Goal: Book appointment/travel/reservation

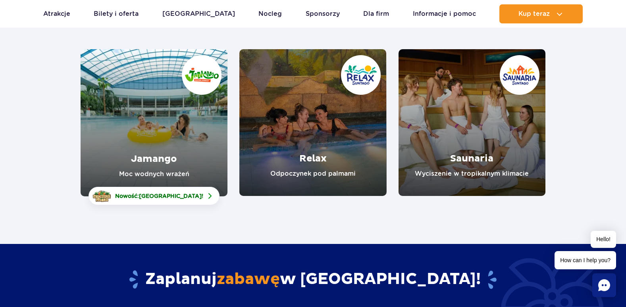
scroll to position [104, 0]
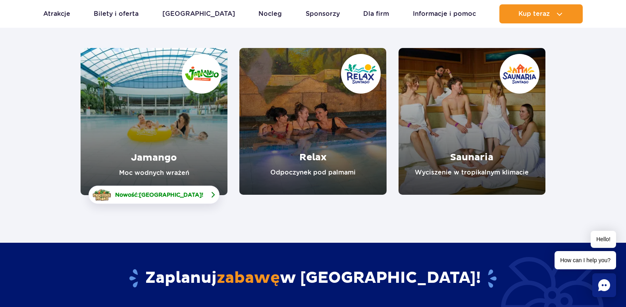
click at [164, 193] on span "Crocodile Island" at bounding box center [170, 195] width 63 height 6
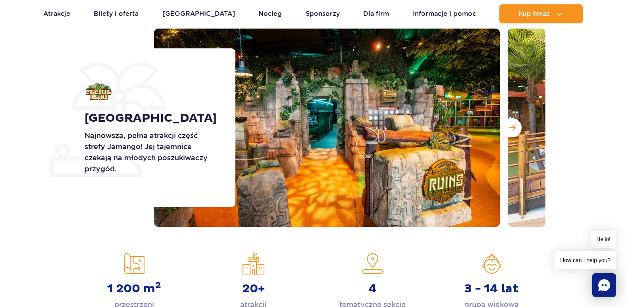
scroll to position [110, 0]
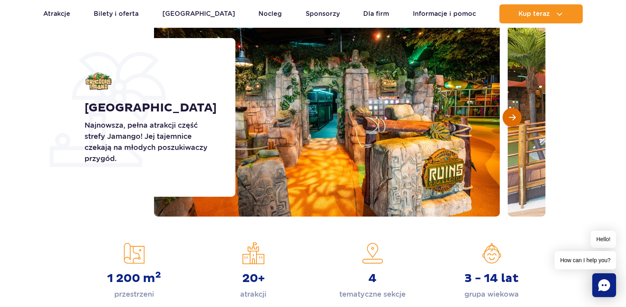
click at [515, 117] on span "Następny slajd" at bounding box center [512, 117] width 7 height 7
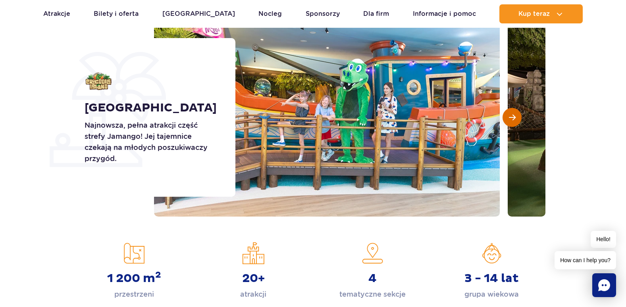
click at [515, 117] on span "Następny slajd" at bounding box center [512, 117] width 7 height 7
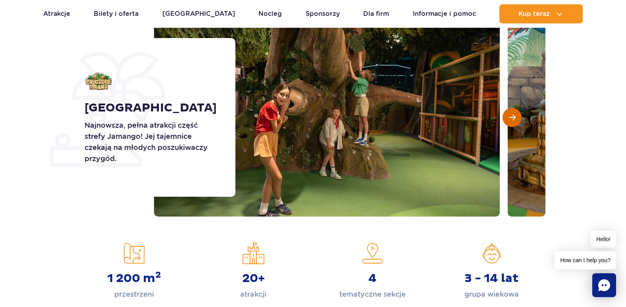
click at [515, 117] on span "Następny slajd" at bounding box center [512, 117] width 7 height 7
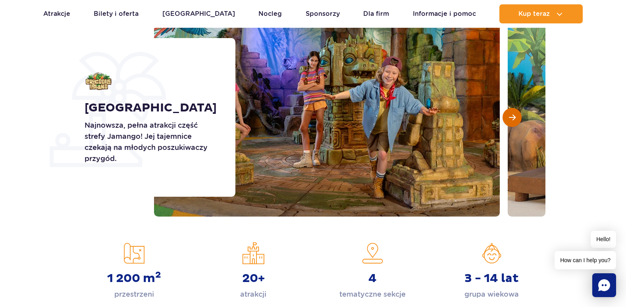
click at [515, 117] on span "Następny slajd" at bounding box center [512, 117] width 7 height 7
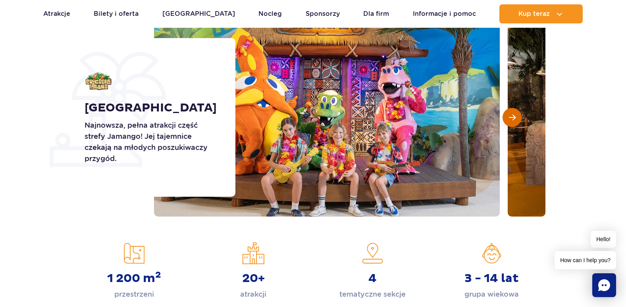
click at [515, 117] on span "Następny slajd" at bounding box center [512, 117] width 7 height 7
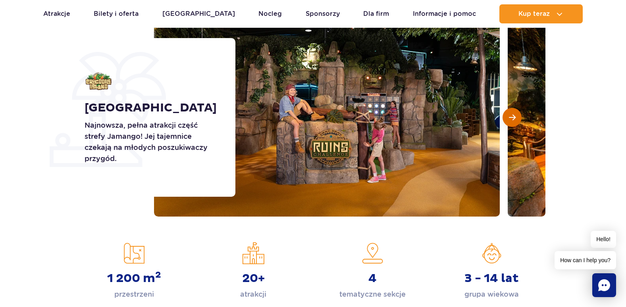
click at [515, 117] on span "Następny slajd" at bounding box center [512, 117] width 7 height 7
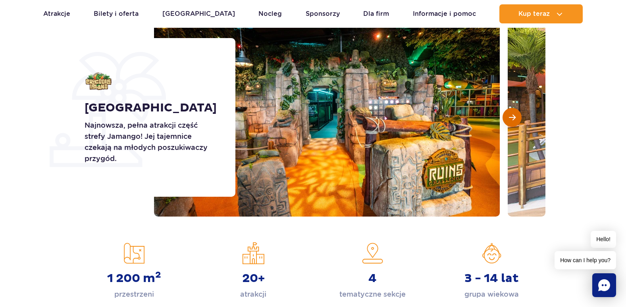
click at [515, 117] on span "Następny slajd" at bounding box center [512, 117] width 7 height 7
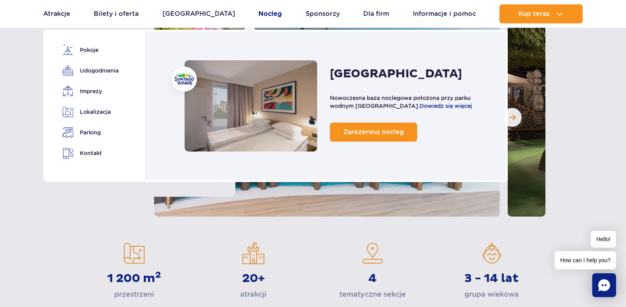
click at [258, 14] on link "Nocleg" at bounding box center [269, 13] width 23 height 19
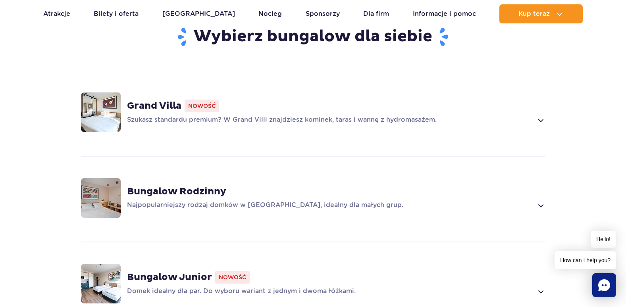
scroll to position [599, 0]
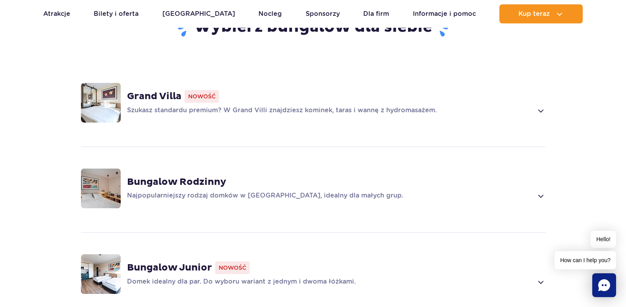
click at [542, 112] on span at bounding box center [540, 111] width 9 height 10
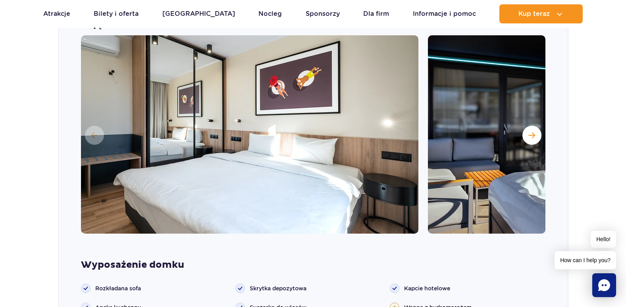
scroll to position [731, 0]
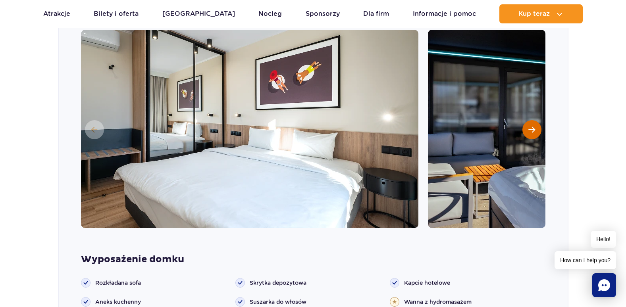
click at [534, 131] on span "Następny slajd" at bounding box center [531, 129] width 7 height 7
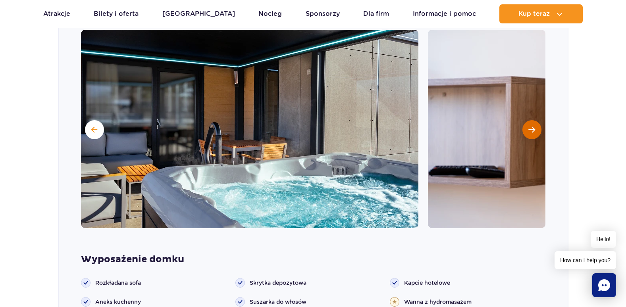
click at [534, 131] on span "Następny slajd" at bounding box center [531, 129] width 7 height 7
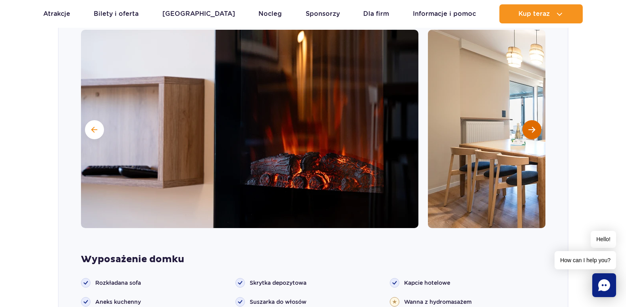
click at [534, 131] on span "Następny slajd" at bounding box center [531, 129] width 7 height 7
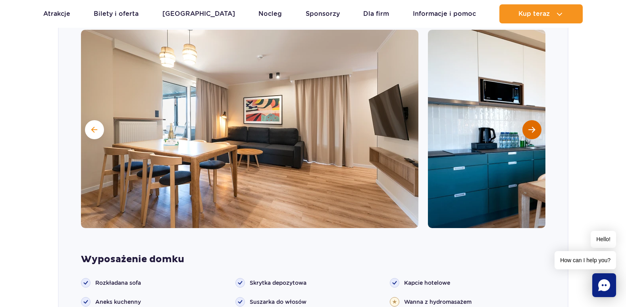
click at [534, 131] on span "Następny slajd" at bounding box center [531, 129] width 7 height 7
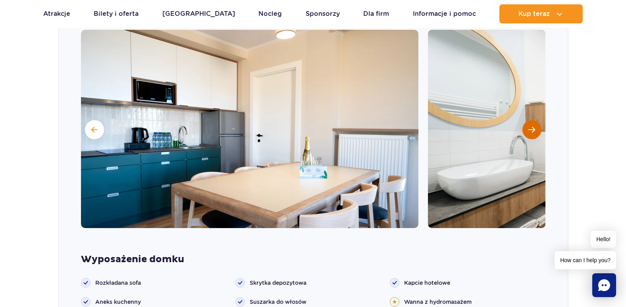
click at [534, 131] on span "Następny slajd" at bounding box center [531, 129] width 7 height 7
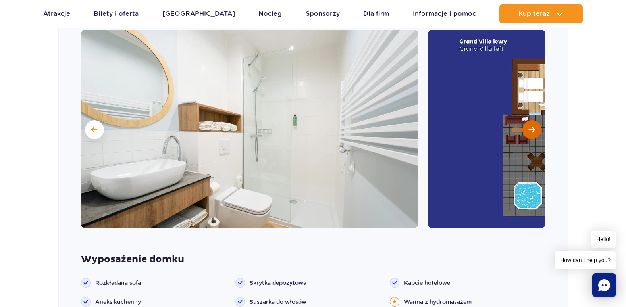
click at [534, 131] on span "Następny slajd" at bounding box center [531, 129] width 7 height 7
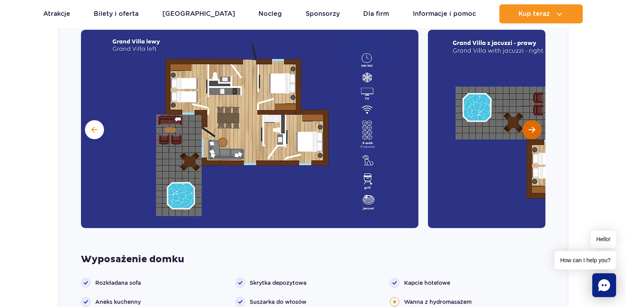
click at [534, 131] on span "Następny slajd" at bounding box center [531, 129] width 7 height 7
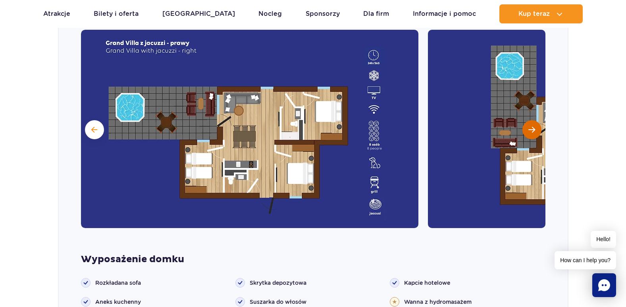
click at [534, 131] on span "Następny slajd" at bounding box center [531, 129] width 7 height 7
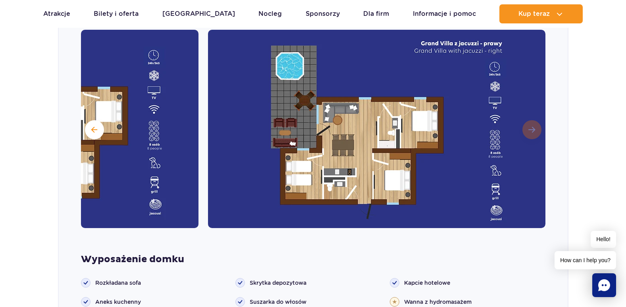
click at [534, 131] on img at bounding box center [376, 129] width 337 height 199
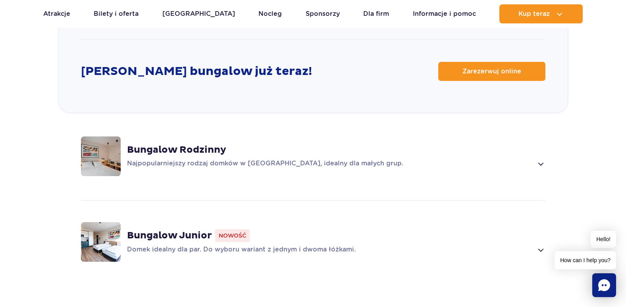
scroll to position [1102, 0]
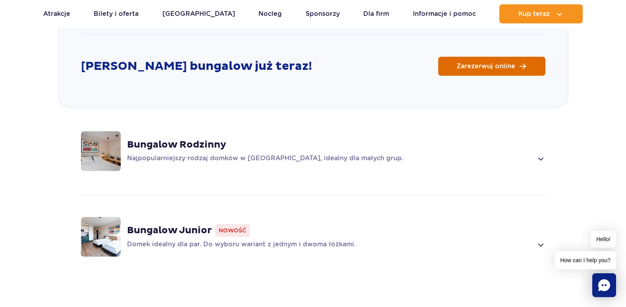
click at [491, 68] on span "Zarezerwuj online" at bounding box center [486, 66] width 59 height 6
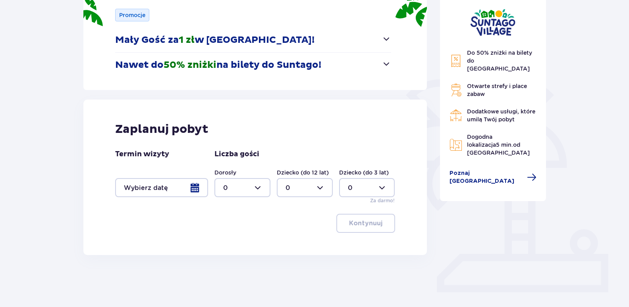
scroll to position [121, 0]
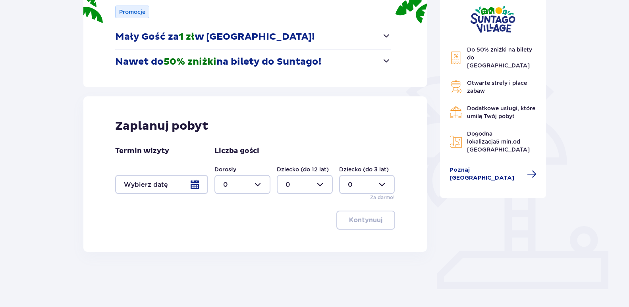
click at [259, 185] on div at bounding box center [242, 184] width 56 height 19
click at [228, 242] on div "2" at bounding box center [242, 242] width 39 height 9
type input "2"
click at [381, 184] on div at bounding box center [367, 184] width 56 height 19
click at [357, 224] on div "1" at bounding box center [367, 225] width 39 height 9
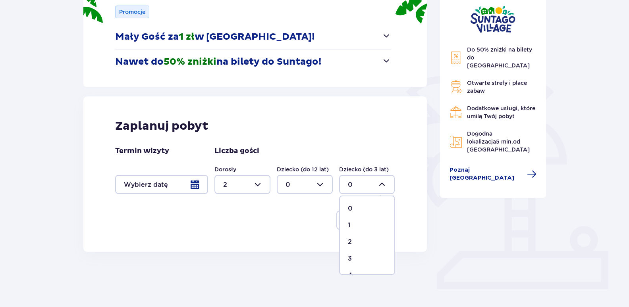
type input "1"
click at [194, 187] on div at bounding box center [161, 184] width 93 height 19
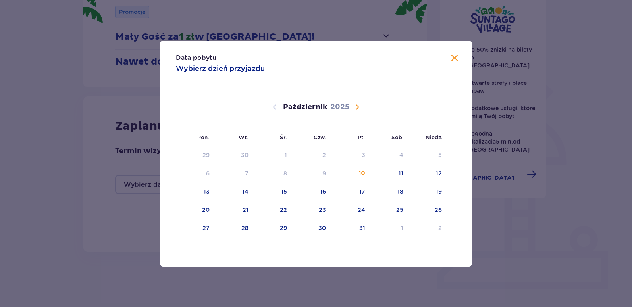
click at [357, 107] on span "Następny miesiąc" at bounding box center [358, 107] width 10 height 10
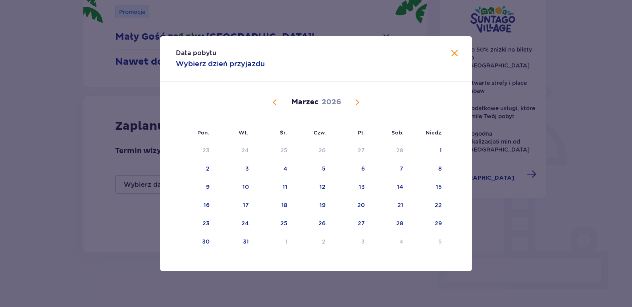
click at [357, 107] on span "Następny miesiąc" at bounding box center [358, 103] width 10 height 10
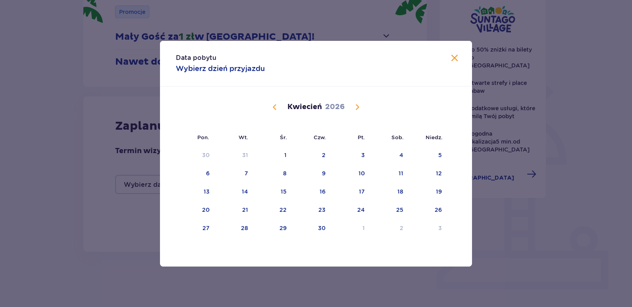
click at [357, 107] on span "Następny miesiąc" at bounding box center [358, 107] width 10 height 10
click at [397, 158] on div "4" at bounding box center [390, 155] width 39 height 17
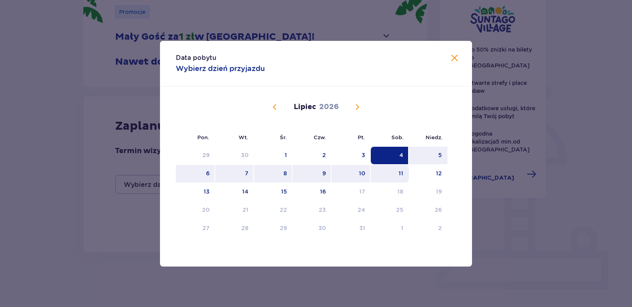
click at [403, 173] on div "11" at bounding box center [401, 174] width 5 height 8
type input "[DATE] - [DATE]"
type input "0"
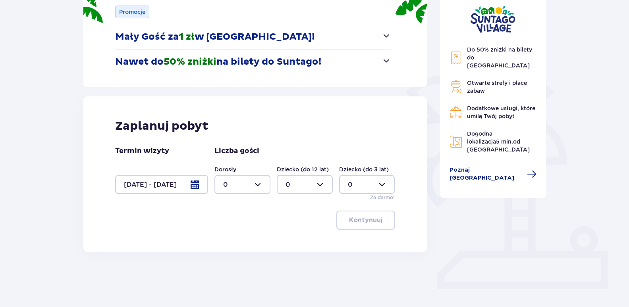
click at [258, 185] on div at bounding box center [242, 184] width 56 height 19
click at [230, 240] on div "2" at bounding box center [242, 242] width 39 height 9
type input "2"
click at [383, 184] on div at bounding box center [367, 184] width 56 height 19
click at [355, 226] on div "1" at bounding box center [367, 225] width 39 height 9
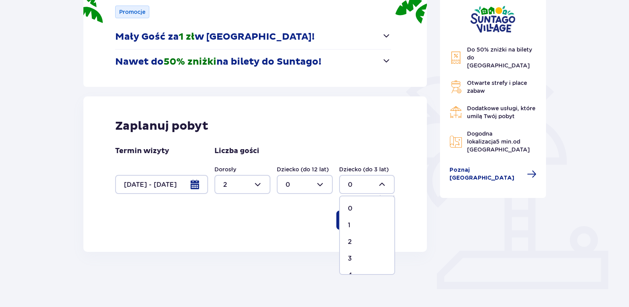
type input "1"
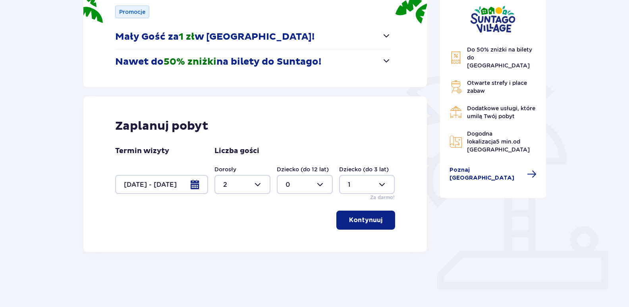
click at [363, 216] on p "Kontynuuj" at bounding box center [365, 220] width 33 height 9
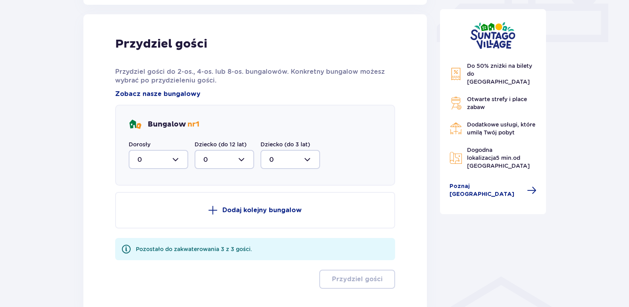
scroll to position [373, 0]
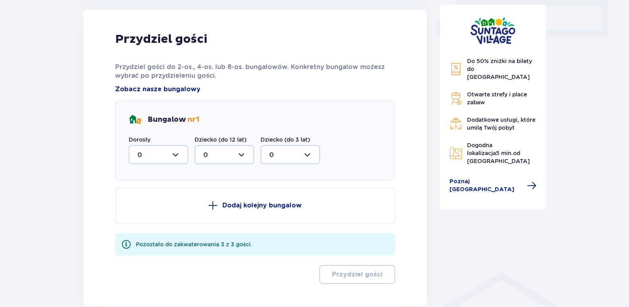
click at [291, 206] on p "Dodaj kolejny bungalow" at bounding box center [261, 205] width 79 height 9
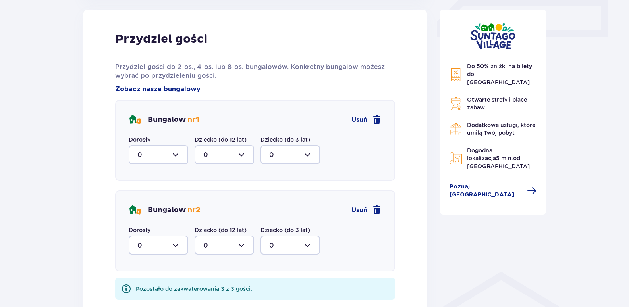
click at [174, 244] on div at bounding box center [159, 245] width 60 height 19
click at [141, 218] on p "2" at bounding box center [139, 221] width 4 height 9
type input "2"
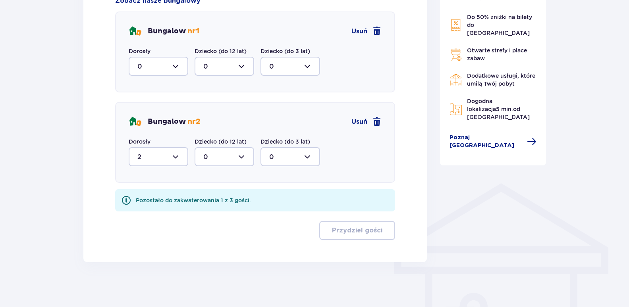
scroll to position [462, 0]
click at [307, 156] on div at bounding box center [290, 155] width 60 height 19
click at [278, 196] on div "1" at bounding box center [290, 197] width 42 height 9
type input "1"
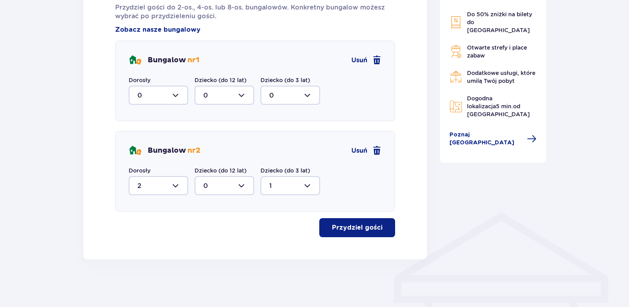
click at [355, 227] on p "Przydziel gości" at bounding box center [357, 228] width 50 height 9
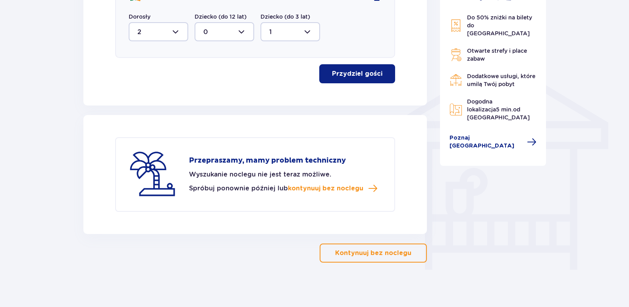
scroll to position [590, 0]
